Goal: Task Accomplishment & Management: Use online tool/utility

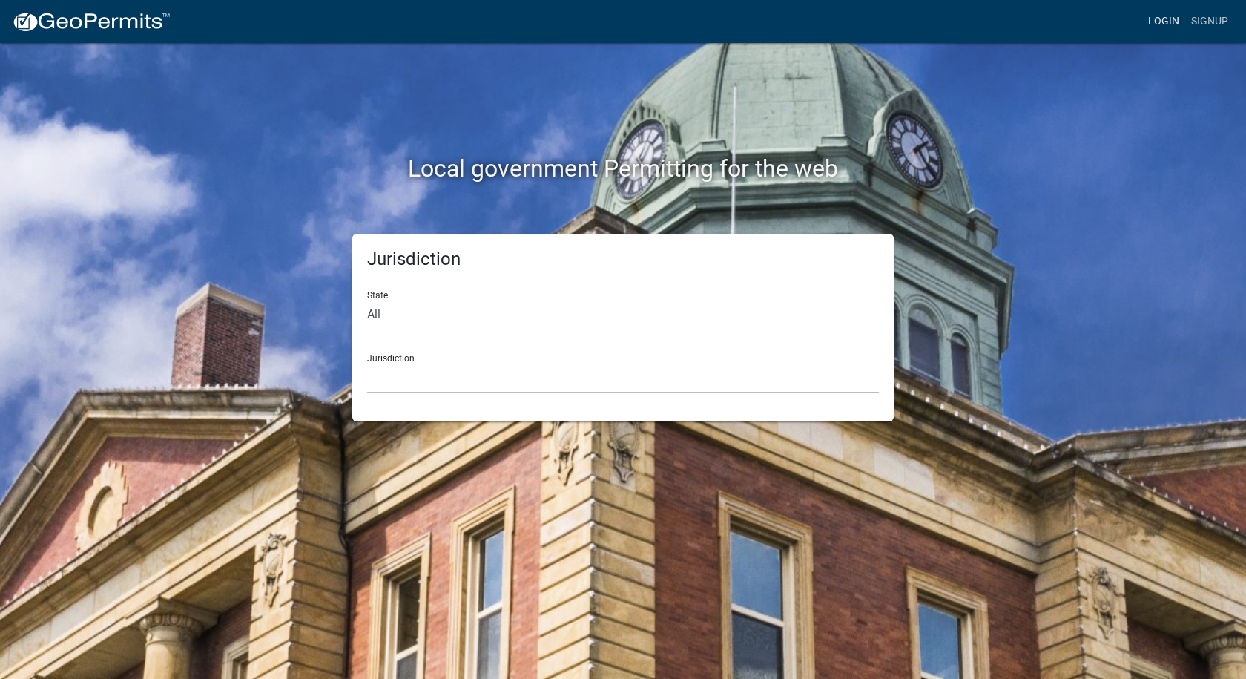
click at [1161, 22] on link "Login" at bounding box center [1163, 21] width 43 height 28
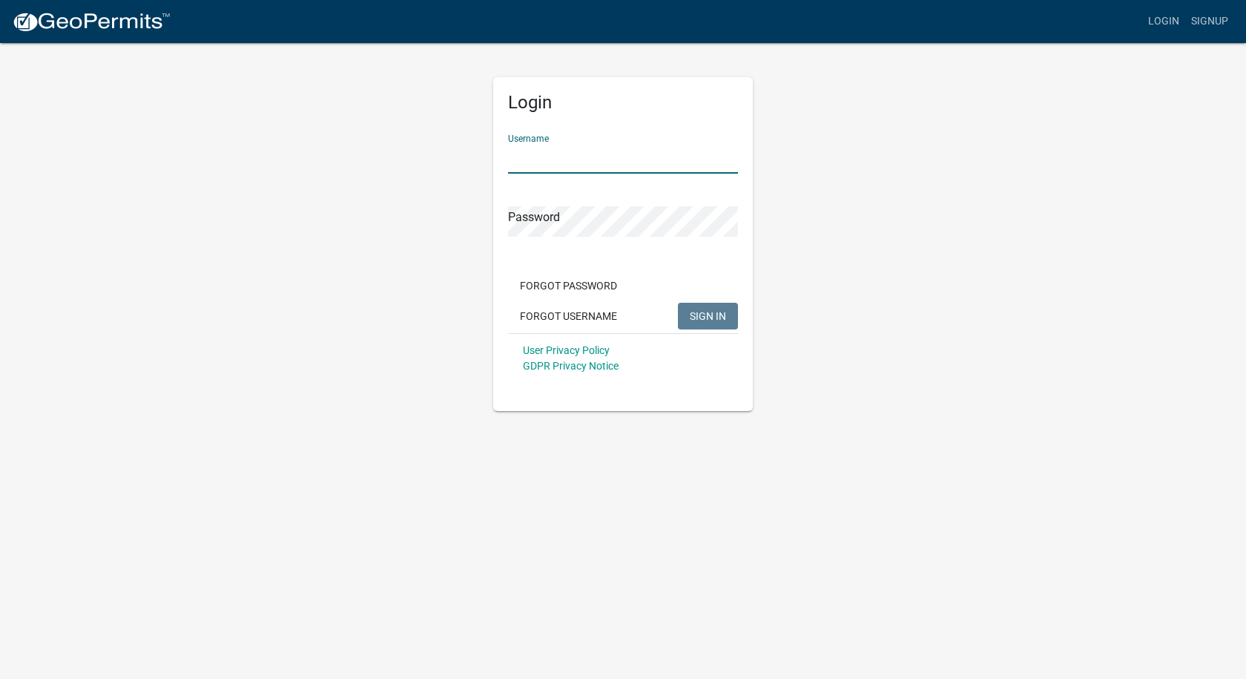
click at [691, 143] on input "Username" at bounding box center [623, 158] width 230 height 30
type input "[PERSON_NAME][EMAIL_ADDRESS][PERSON_NAME][DOMAIN_NAME]"
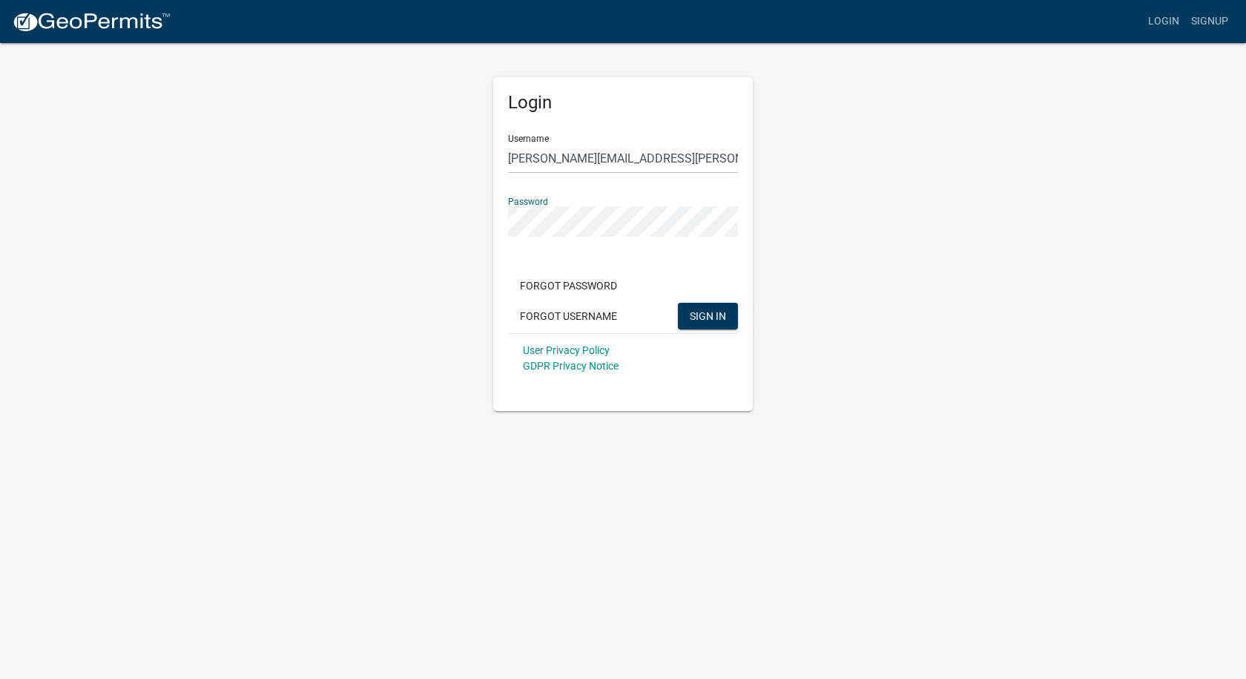
click at [678, 303] on button "SIGN IN" at bounding box center [708, 316] width 60 height 27
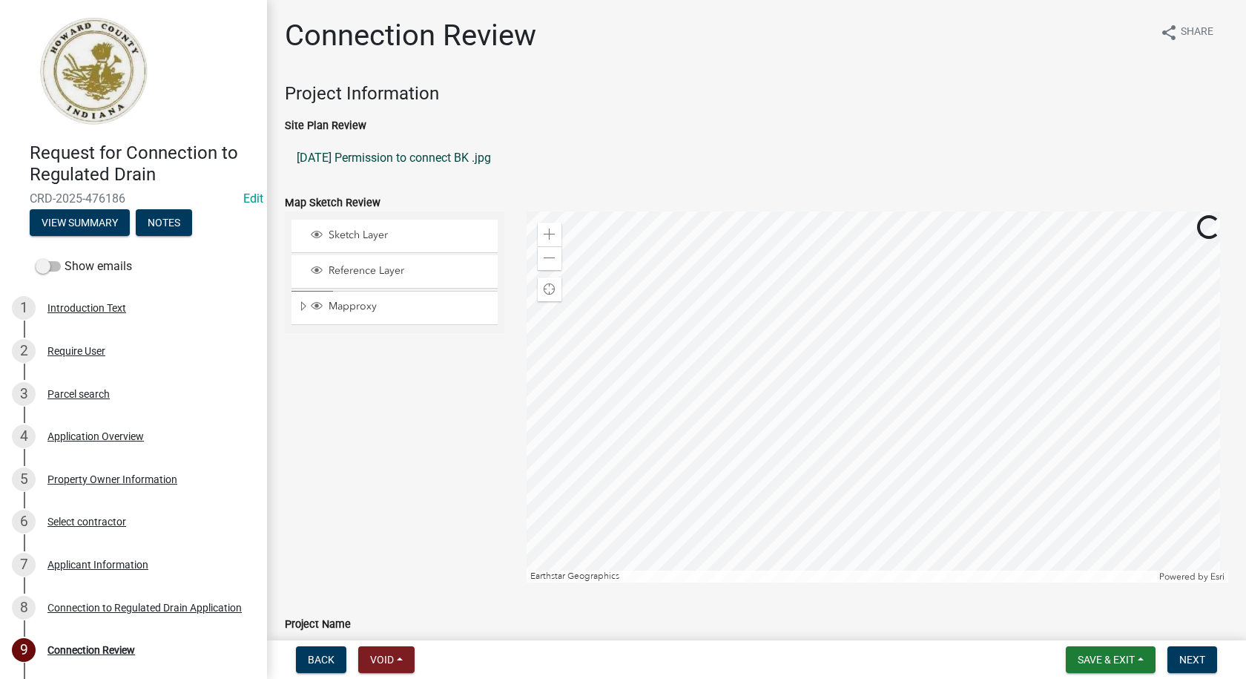
click at [399, 153] on link "9-10-25 Permission to connect BK .jpg" at bounding box center [756, 158] width 943 height 36
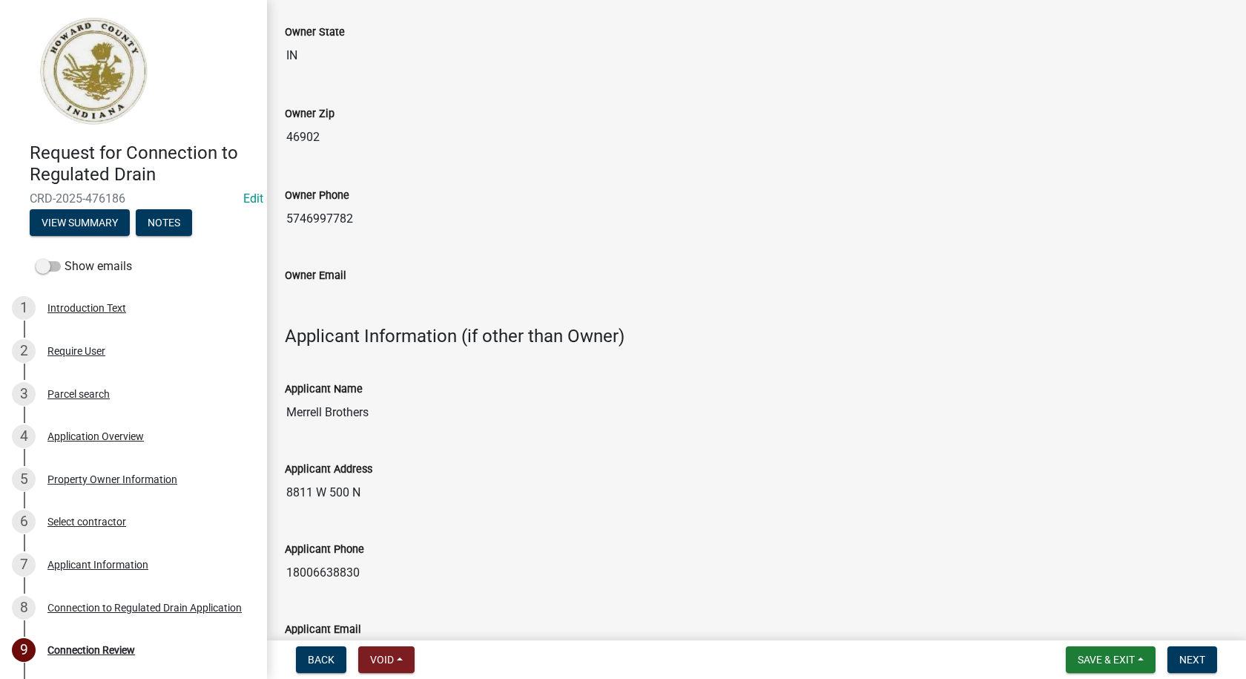
scroll to position [1780, 0]
